Goal: Find specific page/section: Find specific page/section

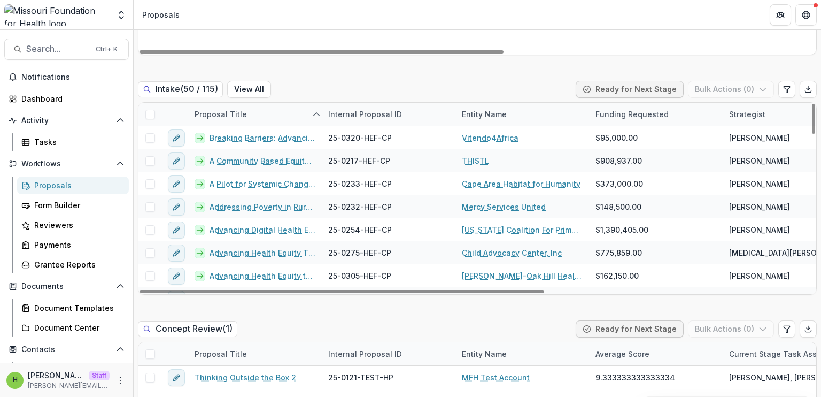
scroll to position [567, 0]
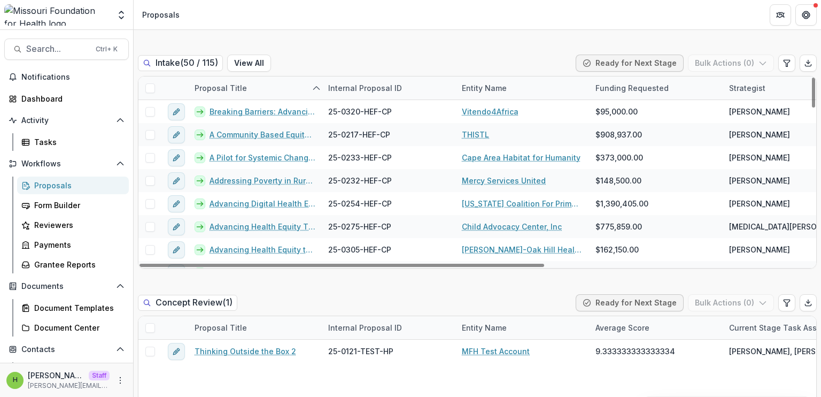
click at [638, 86] on div "Funding Requested" at bounding box center [632, 87] width 86 height 11
click at [626, 137] on span "Sort Ascending" at bounding box center [638, 133] width 57 height 9
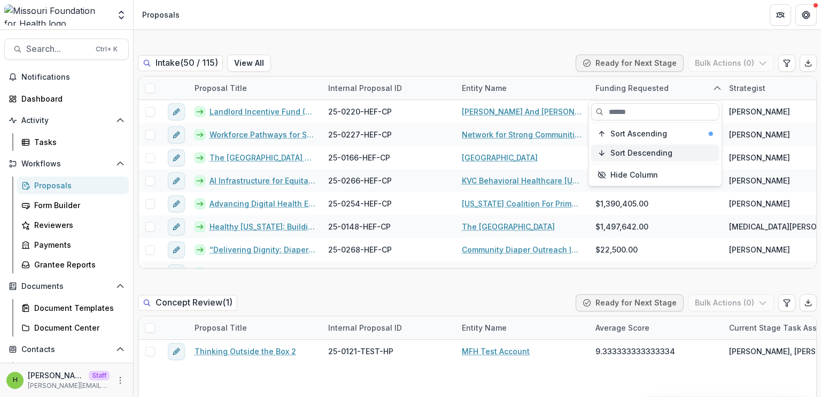
click at [626, 151] on span "Sort Descending" at bounding box center [641, 153] width 62 height 9
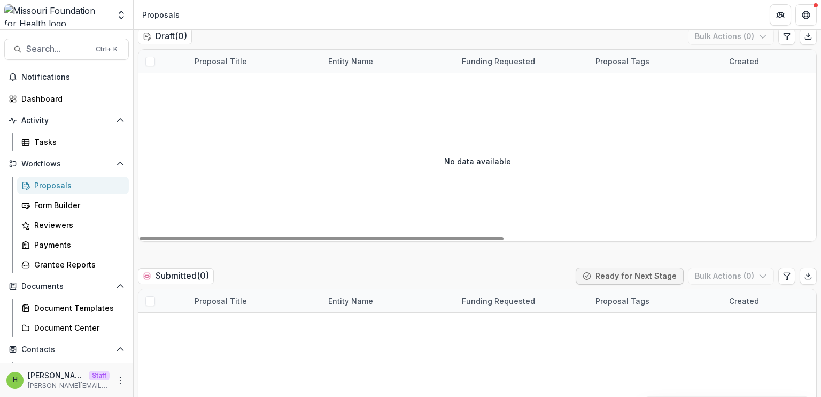
scroll to position [0, 0]
